Goal: Navigation & Orientation: Go to known website

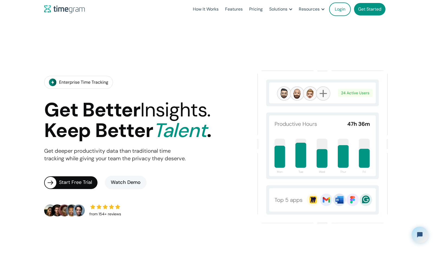
click at [342, 11] on link "Login" at bounding box center [340, 9] width 22 height 14
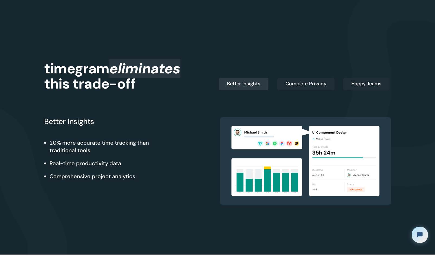
scroll to position [586, 0]
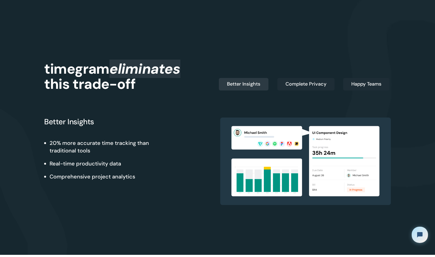
click at [298, 85] on div "Complete Privacy" at bounding box center [305, 84] width 41 height 8
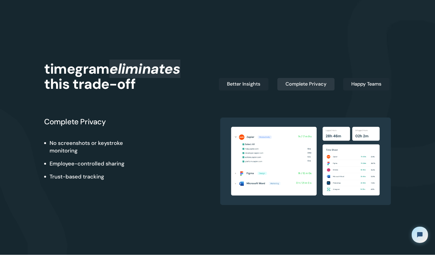
click at [262, 83] on link "Better Insights" at bounding box center [244, 84] width 50 height 12
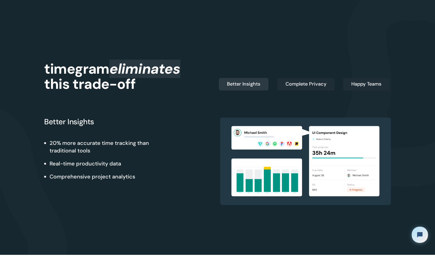
click at [306, 81] on div "Complete Privacy" at bounding box center [305, 84] width 41 height 8
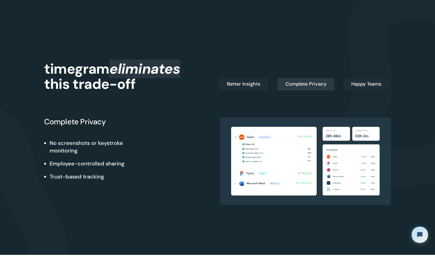
click at [352, 83] on div "Happy Teams" at bounding box center [366, 84] width 30 height 8
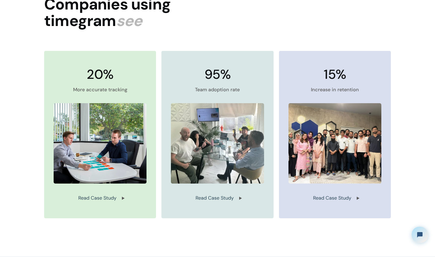
scroll to position [1242, 0]
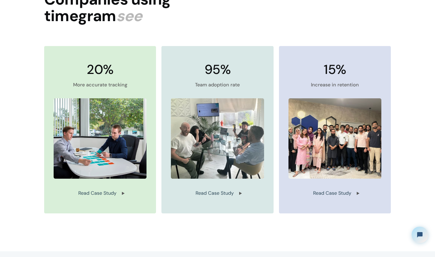
click at [245, 149] on img at bounding box center [217, 138] width 93 height 81
click at [340, 195] on div "Read Case Study" at bounding box center [335, 194] width 44 height 8
